Goal: Transaction & Acquisition: Download file/media

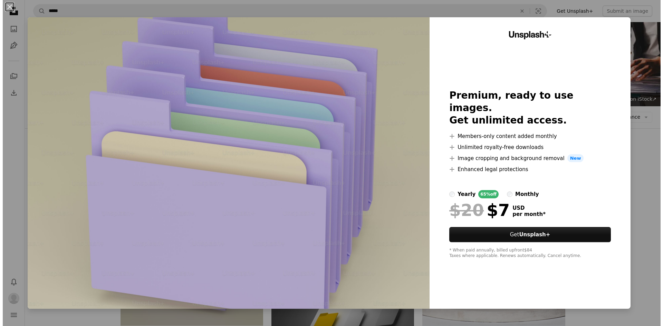
scroll to position [104, 0]
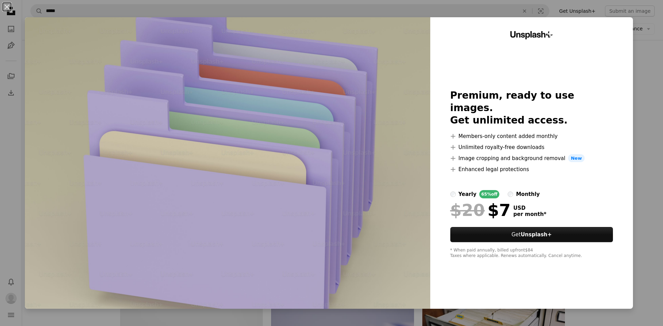
click at [650, 79] on div "An X shape Unsplash+ Premium, ready to use images. Get unlimited access. A plus…" at bounding box center [331, 163] width 663 height 326
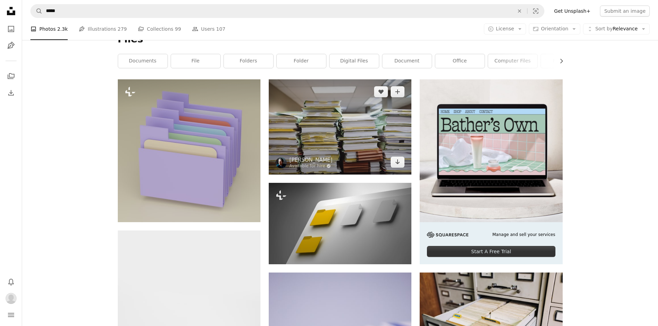
click at [325, 134] on img at bounding box center [340, 126] width 143 height 95
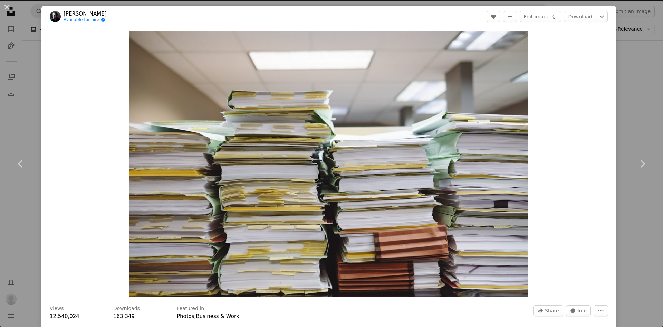
scroll to position [286, 0]
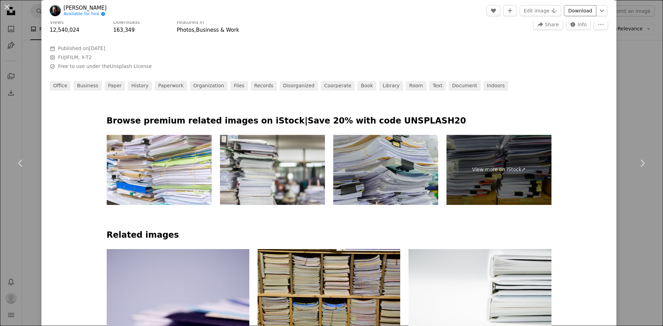
click at [577, 9] on link "Download" at bounding box center [580, 10] width 32 height 11
